Goal: Information Seeking & Learning: Check status

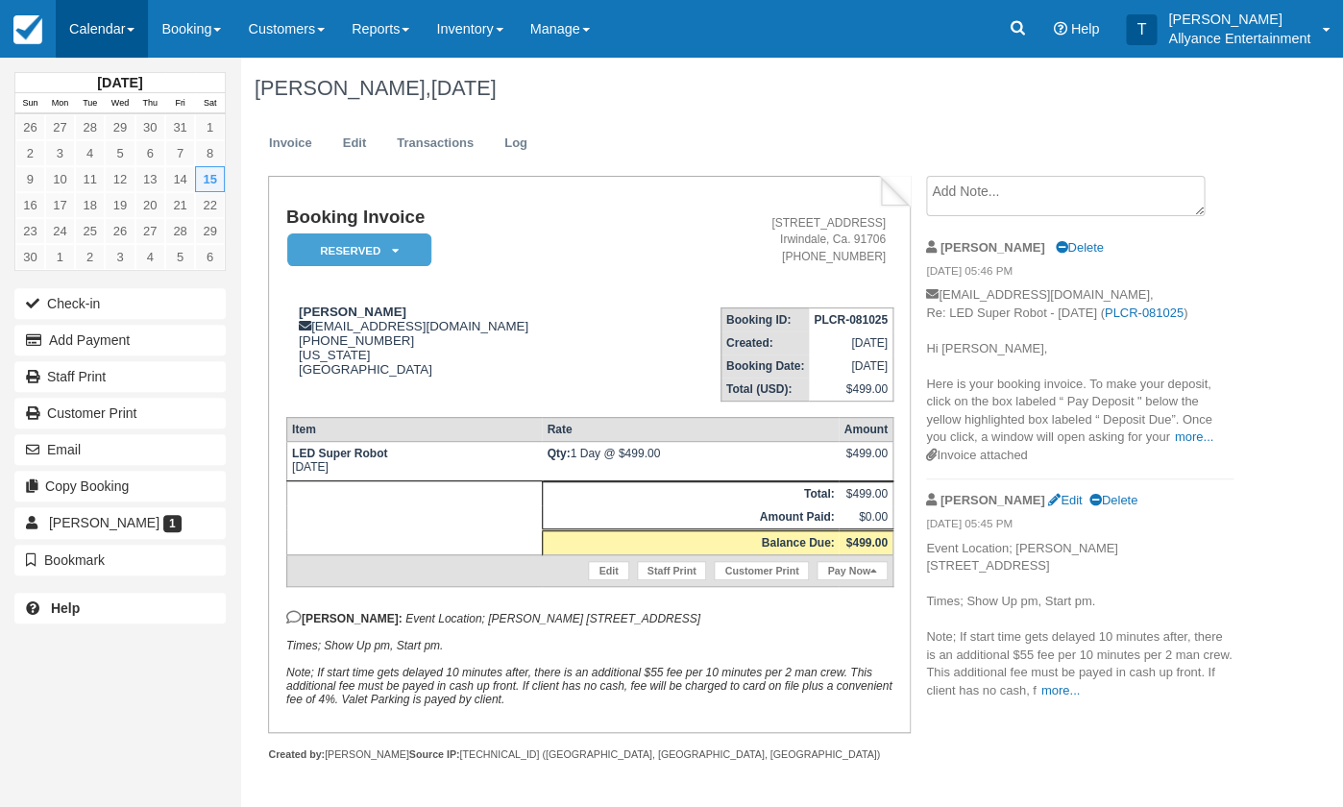
click at [109, 33] on link "Calendar" at bounding box center [102, 29] width 92 height 58
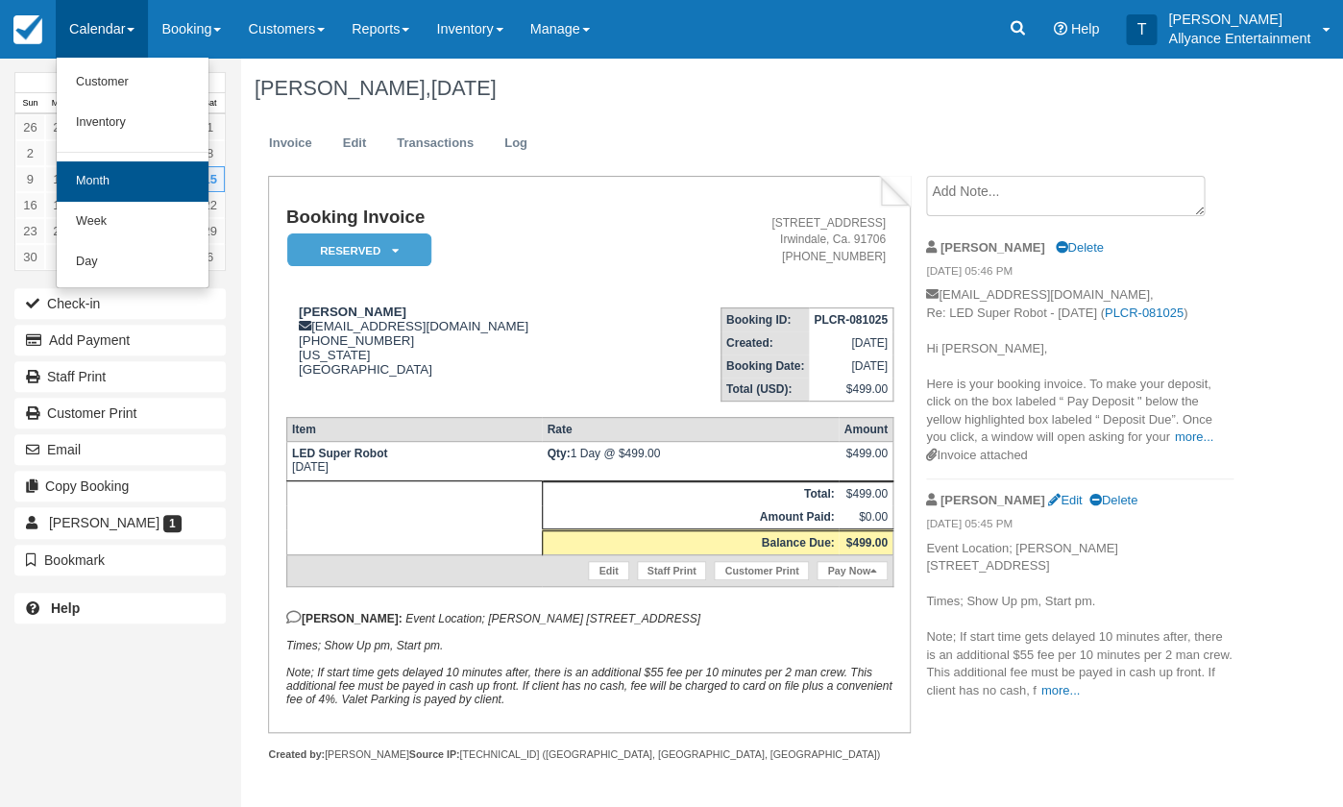
click at [102, 179] on link "Month" at bounding box center [133, 181] width 152 height 40
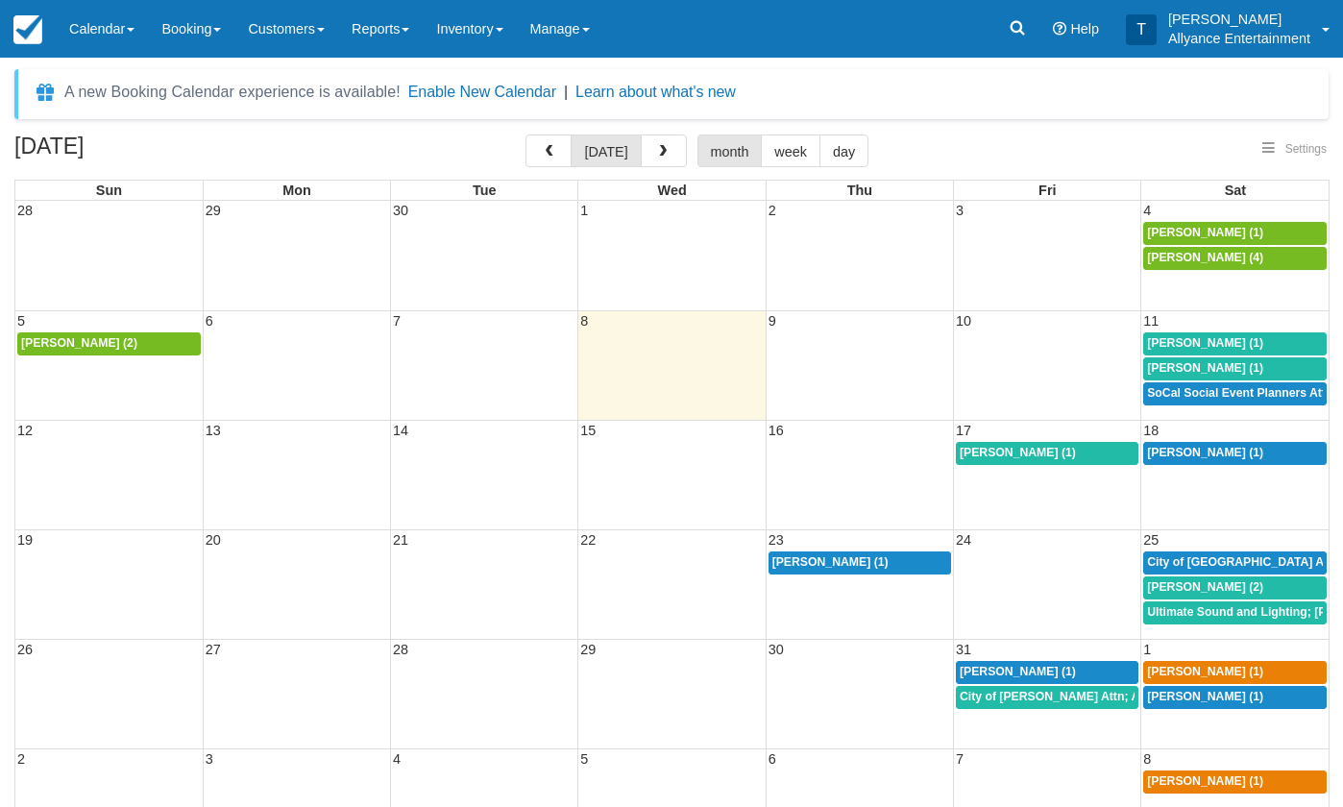
select select
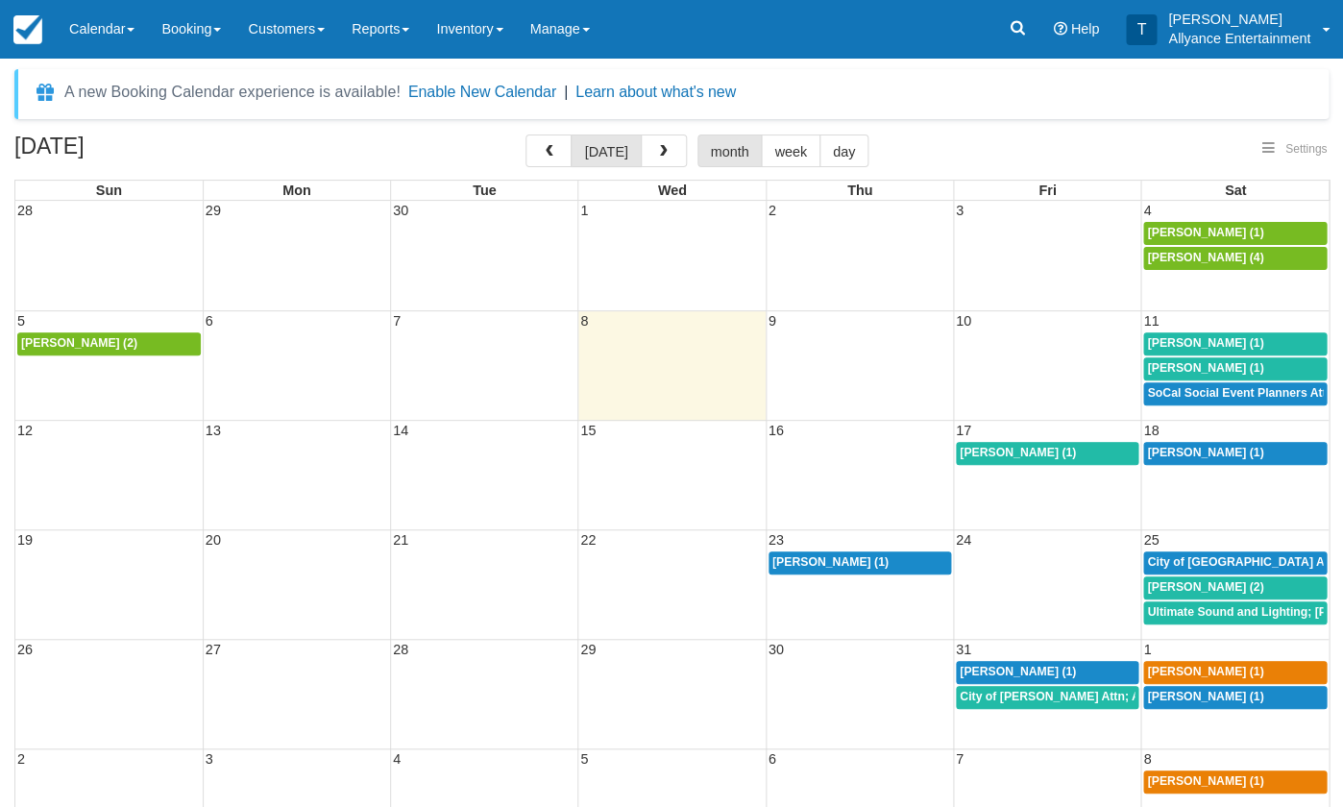
select select
click at [1149, 536] on span "25" at bounding box center [1151, 539] width 19 height 15
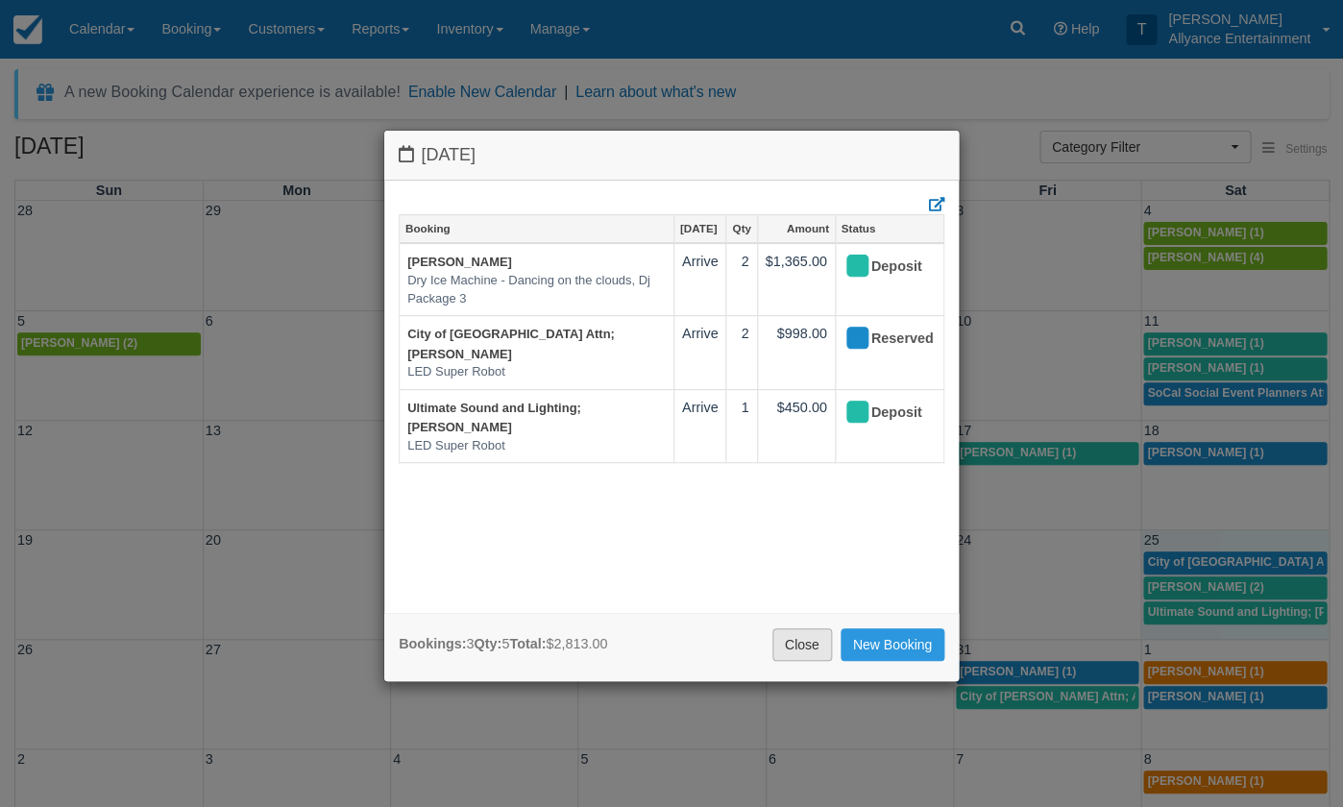
click at [792, 644] on link "Close" at bounding box center [803, 644] width 60 height 33
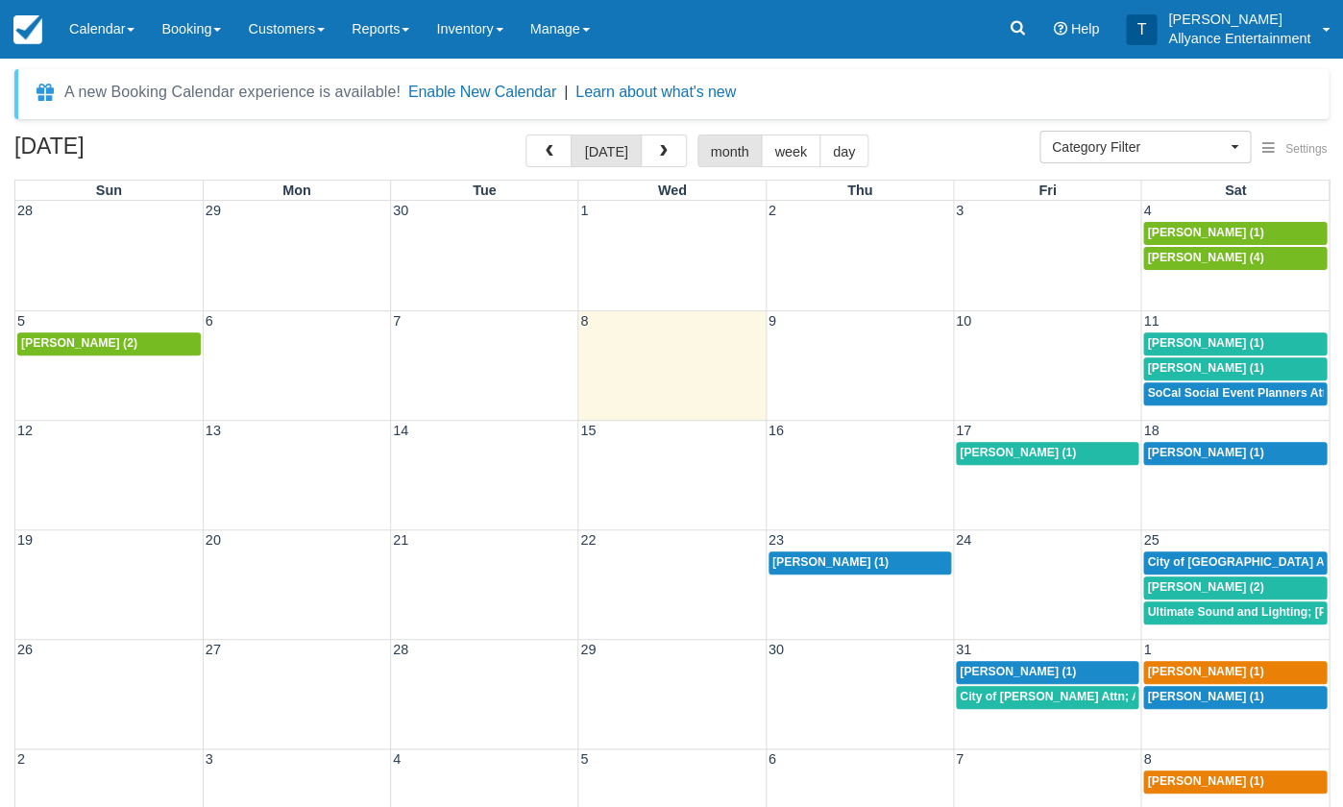
click at [1153, 536] on span "25" at bounding box center [1151, 539] width 19 height 15
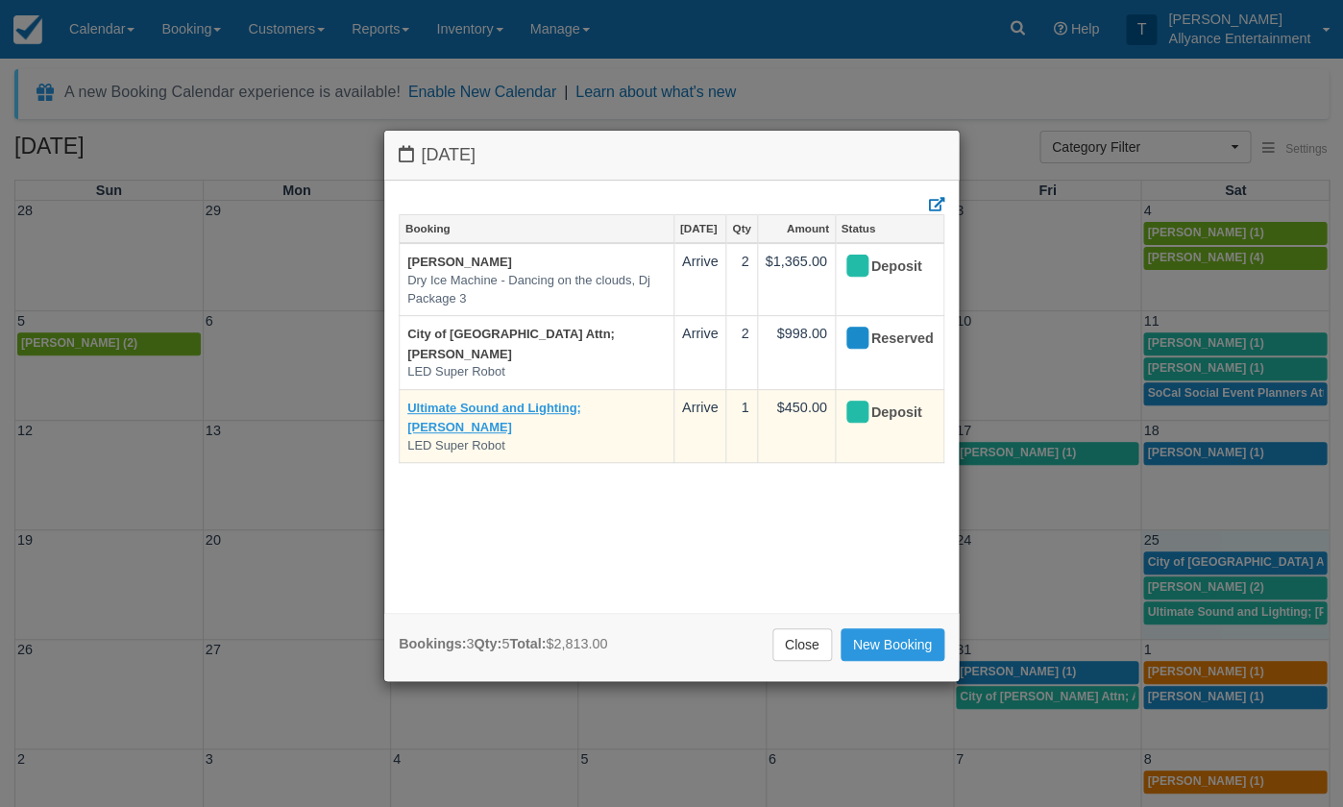
click at [512, 401] on link "Ultimate Sound and Lighting; [PERSON_NAME]" at bounding box center [494, 418] width 174 height 35
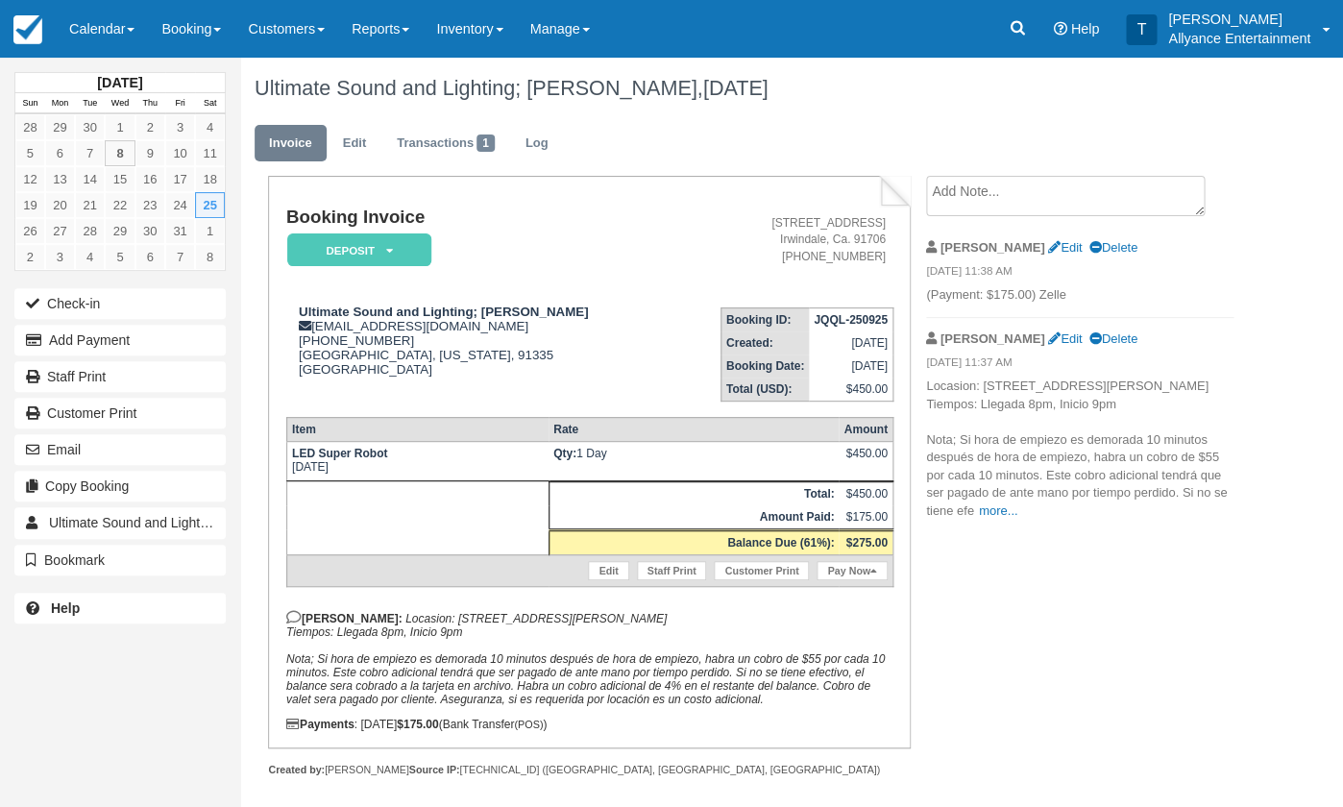
drag, startPoint x: 389, startPoint y: 616, endPoint x: 501, endPoint y: 636, distance: 113.3
click at [501, 636] on p "[PERSON_NAME]: Locasion: [STREET_ADDRESS][PERSON_NAME] Tiempos: Llegada 8pm, In…" at bounding box center [589, 658] width 607 height 96
copy em "[STREET_ADDRESS][PERSON_NAME] Tiempos: Llegada 8pm, Inicio 9pm"
click at [101, 26] on link "Calendar" at bounding box center [102, 29] width 92 height 58
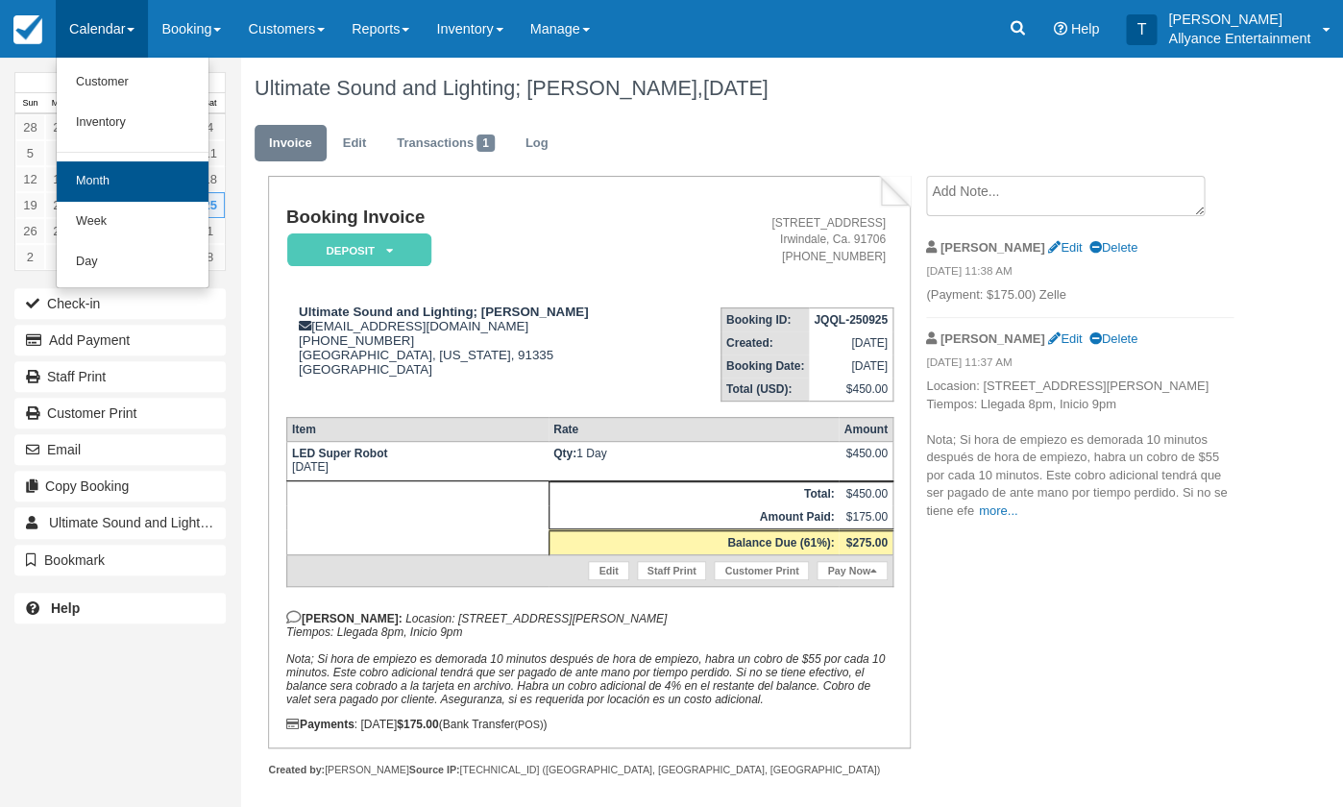
click at [108, 188] on link "Month" at bounding box center [133, 181] width 152 height 40
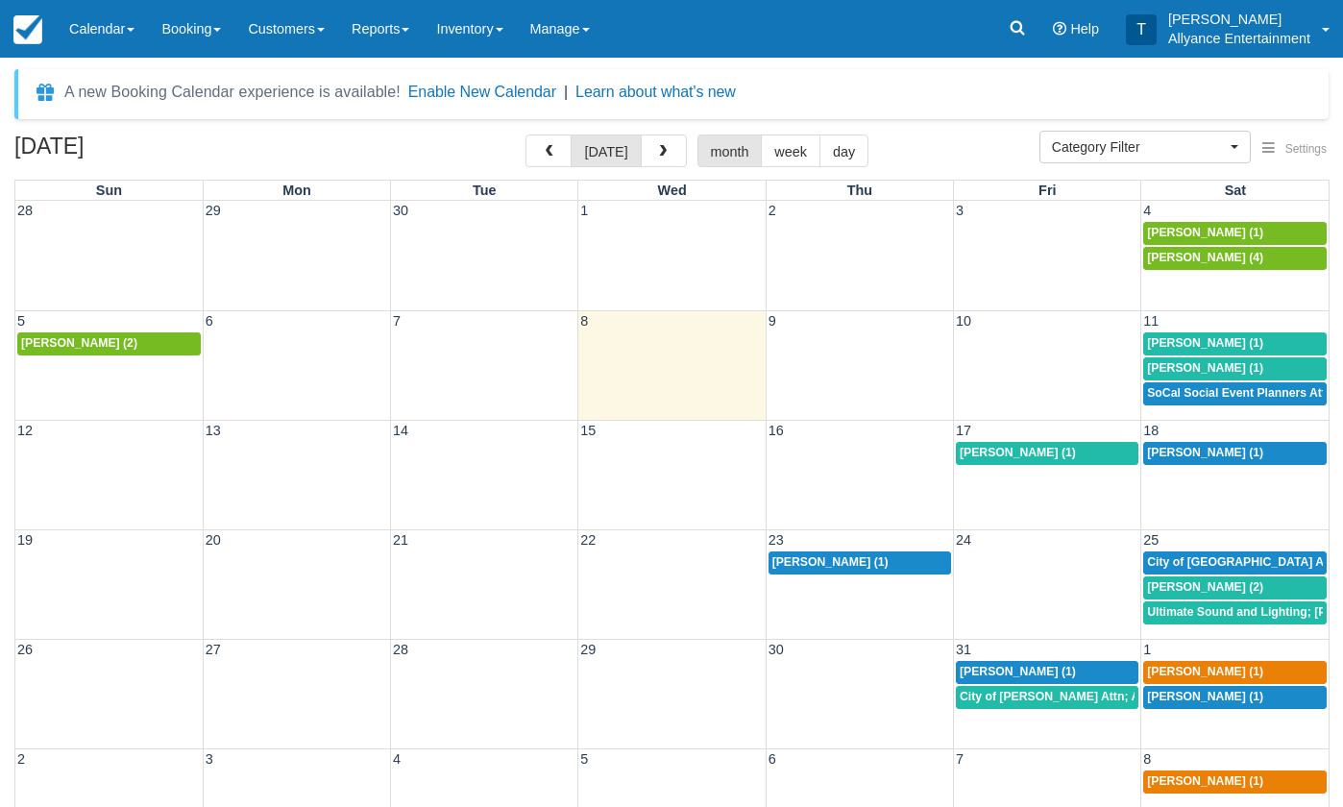
select select
